Goal: Navigation & Orientation: Find specific page/section

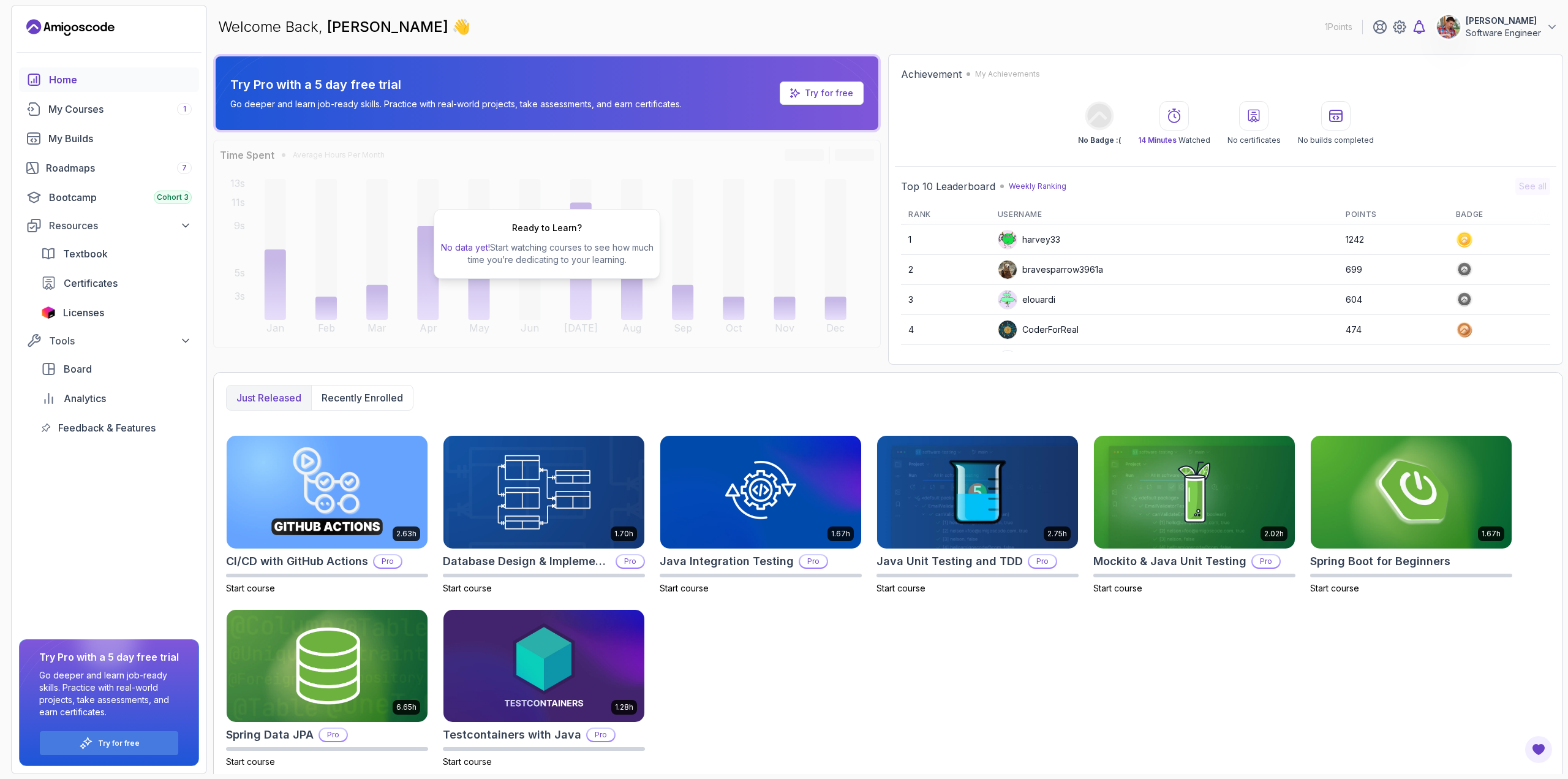
click at [1414, 27] on icon at bounding box center [1419, 26] width 15 height 15
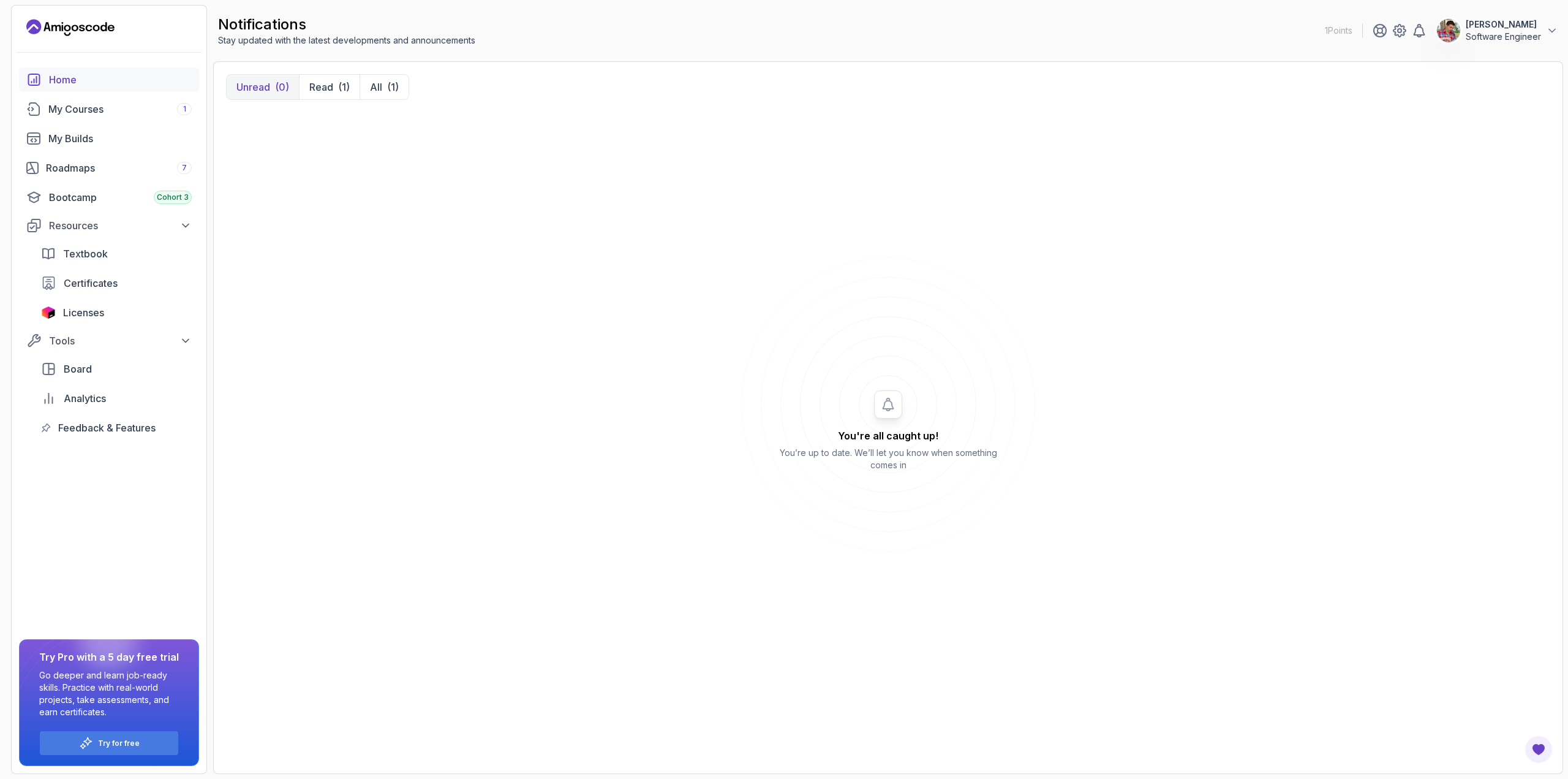
click at [61, 79] on div "Home" at bounding box center [120, 79] width 143 height 15
